Goal: Book appointment/travel/reservation

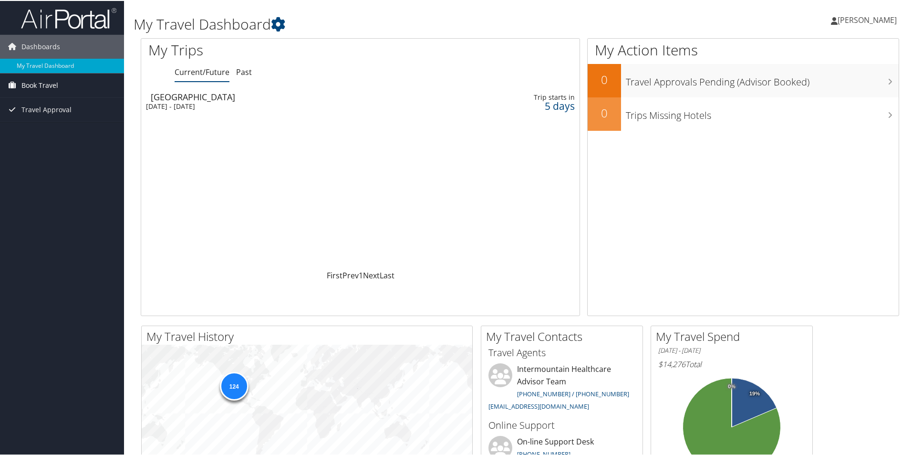
click at [40, 86] on span "Book Travel" at bounding box center [39, 85] width 37 height 24
click at [45, 119] on link "Book/Manage Online Trips" at bounding box center [62, 118] width 124 height 14
click at [37, 118] on link "Book/Manage Online Trips" at bounding box center [62, 118] width 124 height 14
